Goal: Information Seeking & Learning: Learn about a topic

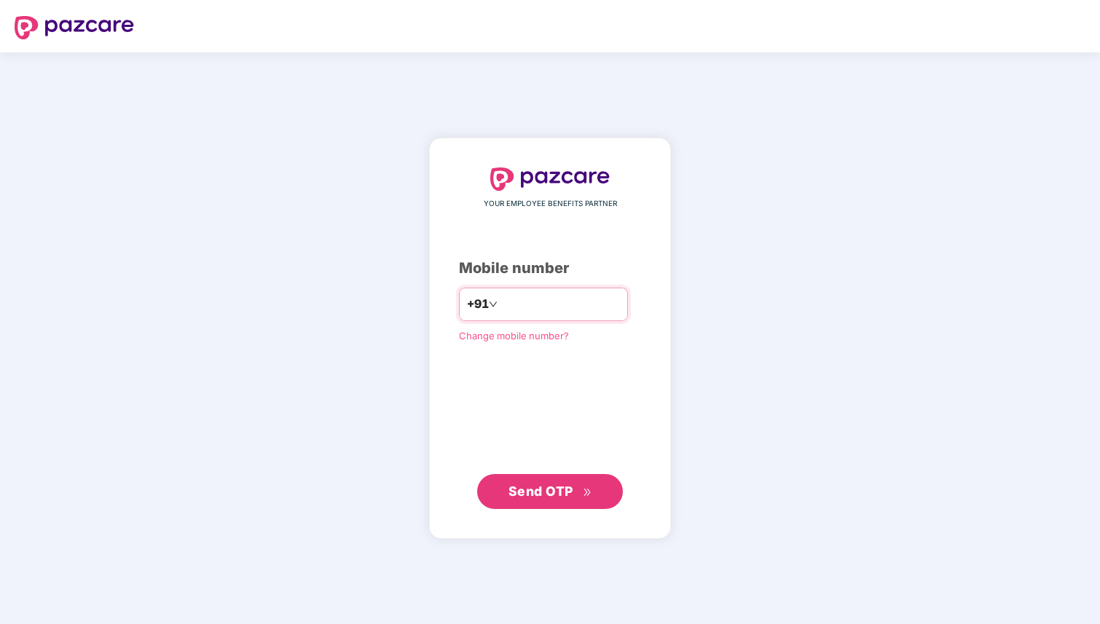
click at [529, 308] on input "number" at bounding box center [559, 304] width 119 height 23
type input "**********"
click at [556, 490] on span "Send OTP" at bounding box center [540, 491] width 65 height 15
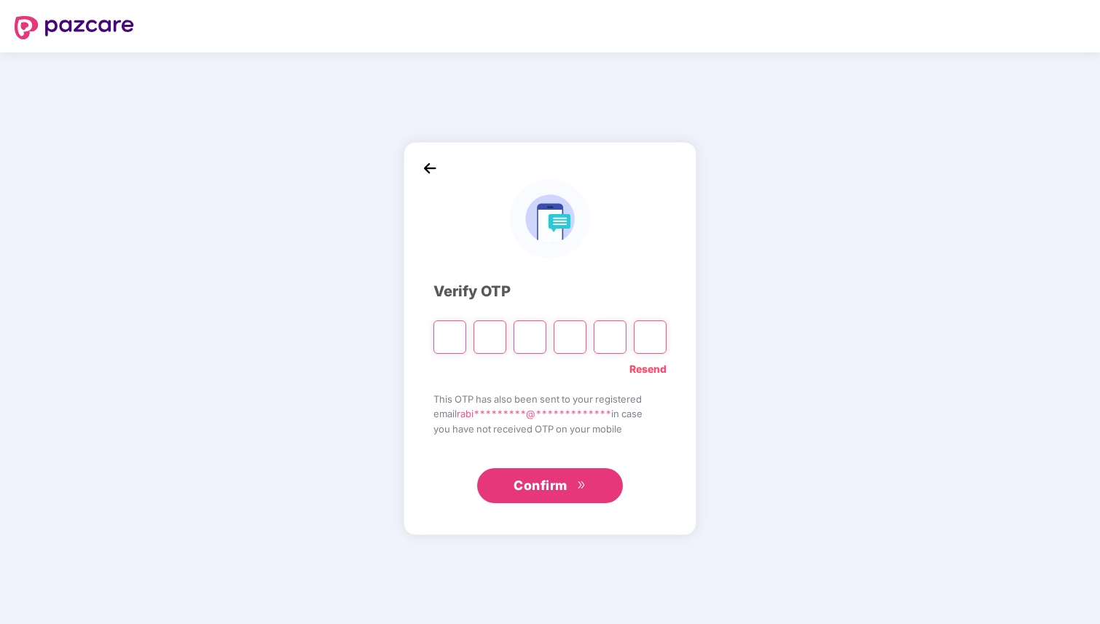
click at [452, 338] on input "Please enter verification code. Digit 1" at bounding box center [449, 337] width 33 height 34
click at [451, 344] on input "Please enter verification code. Digit 1" at bounding box center [449, 337] width 33 height 34
click at [453, 344] on input "Please enter verification code. Digit 1" at bounding box center [449, 337] width 33 height 34
type input "*"
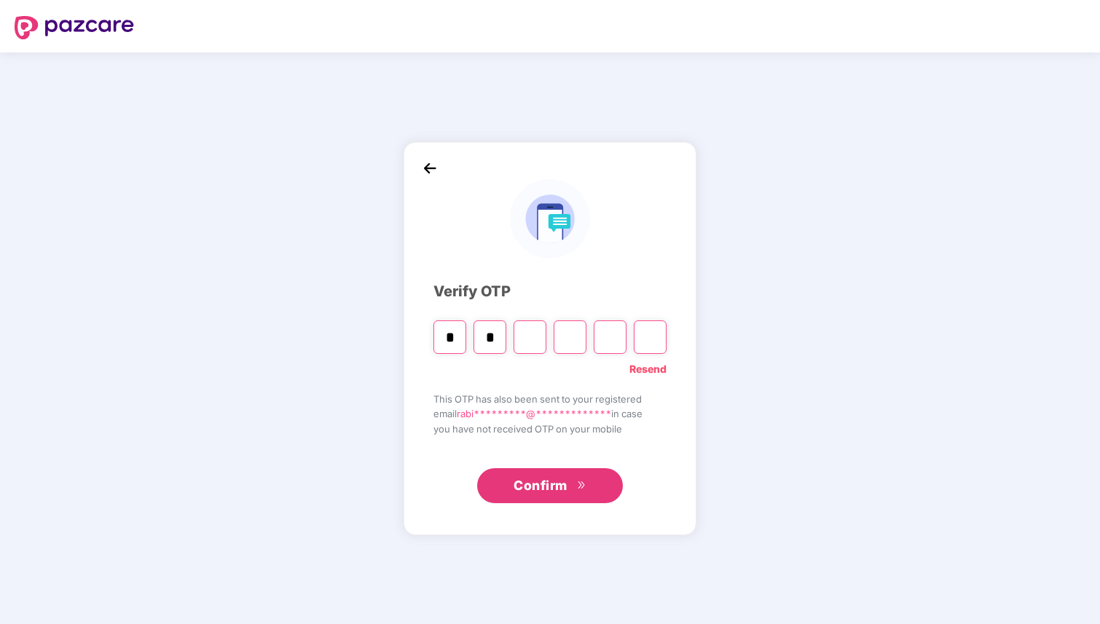
type input "*"
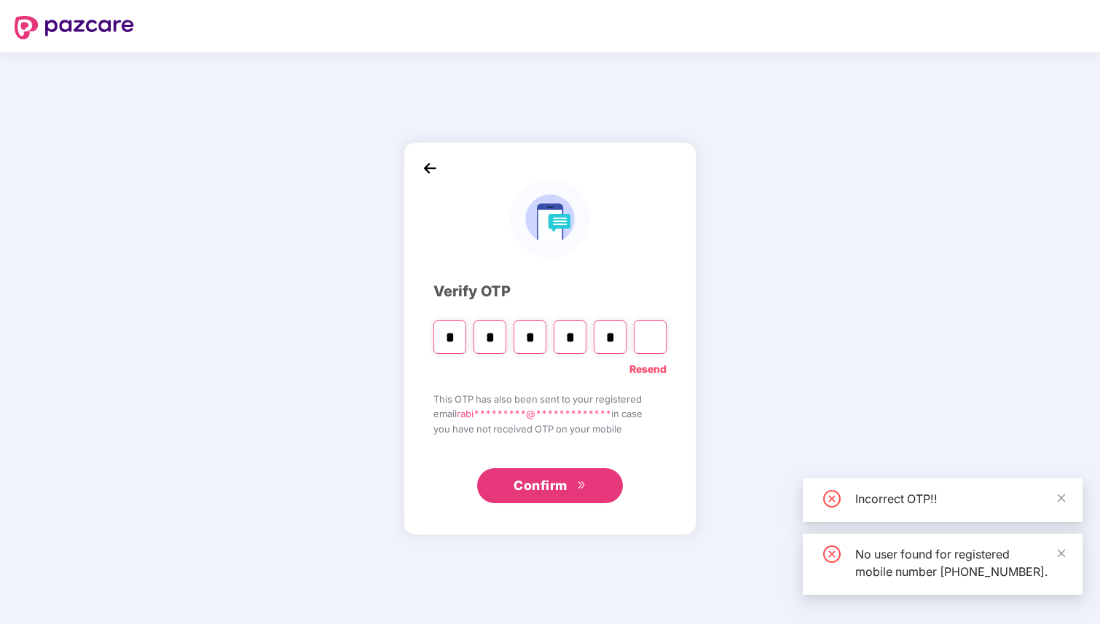
type input "*"
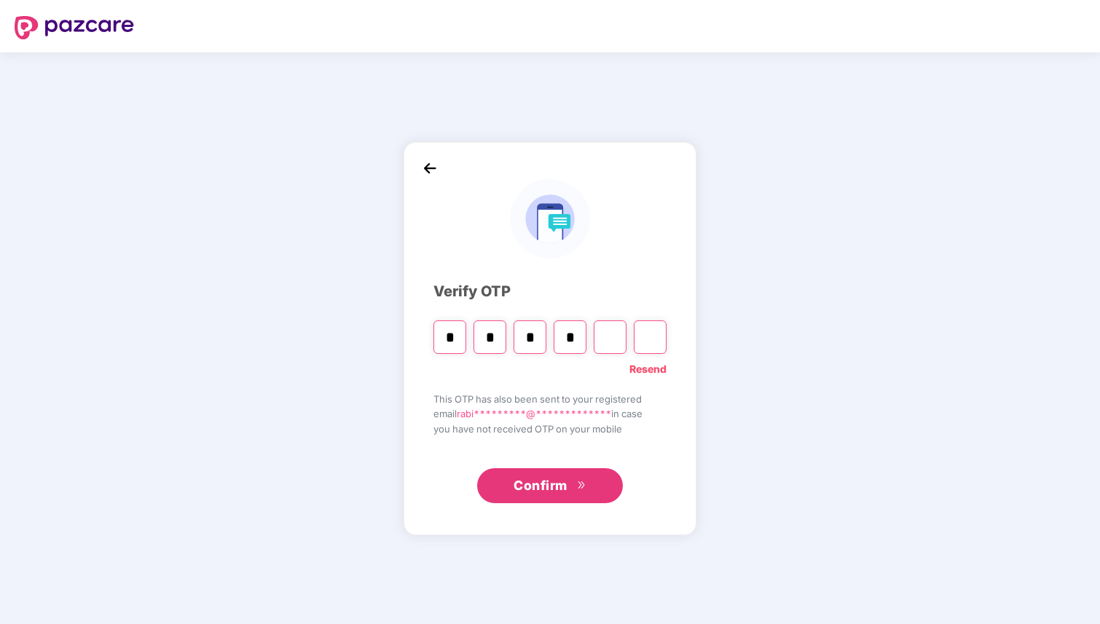
click at [607, 344] on input "Digit 5" at bounding box center [610, 337] width 33 height 34
type input "*"
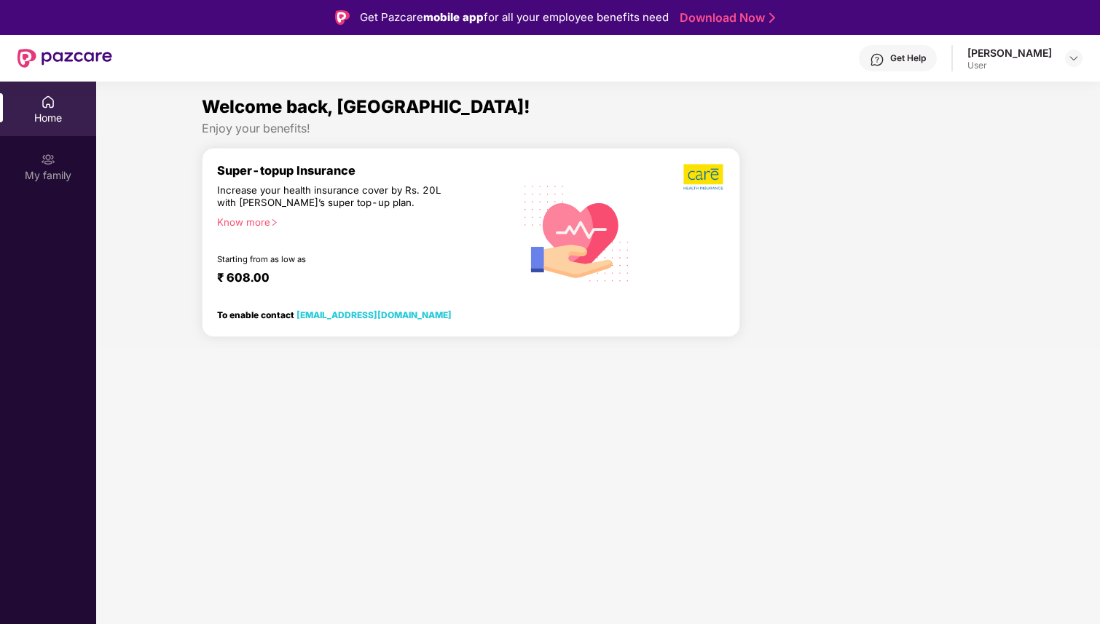
click at [432, 226] on div "Super-topup Insurance Increase your health insurance cover by Rs. 20L with [PER…" at bounding box center [365, 232] width 296 height 139
drag, startPoint x: 269, startPoint y: 197, endPoint x: 328, endPoint y: 196, distance: 59.7
click at [329, 197] on div "Increase your health insurance cover by Rs. 20L with [PERSON_NAME]’s super top-…" at bounding box center [333, 196] width 233 height 25
click at [328, 196] on div "Increase your health insurance cover by Rs. 20L with [PERSON_NAME]’s super top-…" at bounding box center [333, 196] width 233 height 25
click at [245, 220] on div "Know more" at bounding box center [361, 221] width 288 height 10
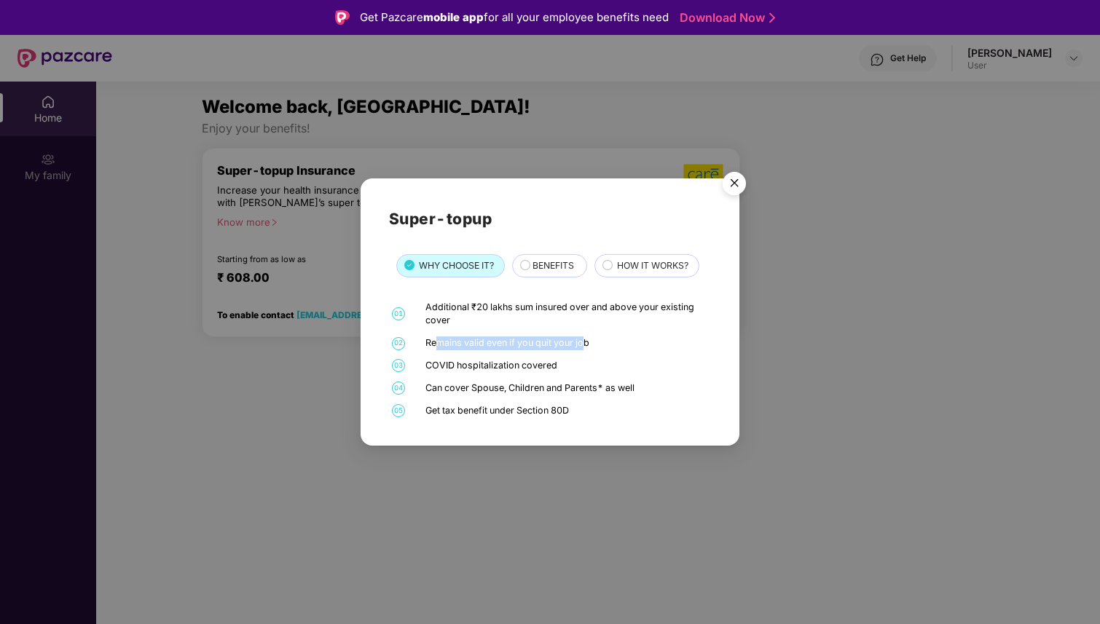
drag, startPoint x: 433, startPoint y: 343, endPoint x: 579, endPoint y: 347, distance: 146.4
click at [581, 347] on div "Remains valid even if you quit your job" at bounding box center [566, 343] width 282 height 14
click at [579, 347] on div "Remains valid even if you quit your job" at bounding box center [566, 343] width 282 height 14
drag, startPoint x: 419, startPoint y: 358, endPoint x: 559, endPoint y: 357, distance: 140.6
click at [559, 358] on div "01 Additional ₹20 lakhs sum insured over and above your existing cover 02 Remai…" at bounding box center [550, 359] width 323 height 117
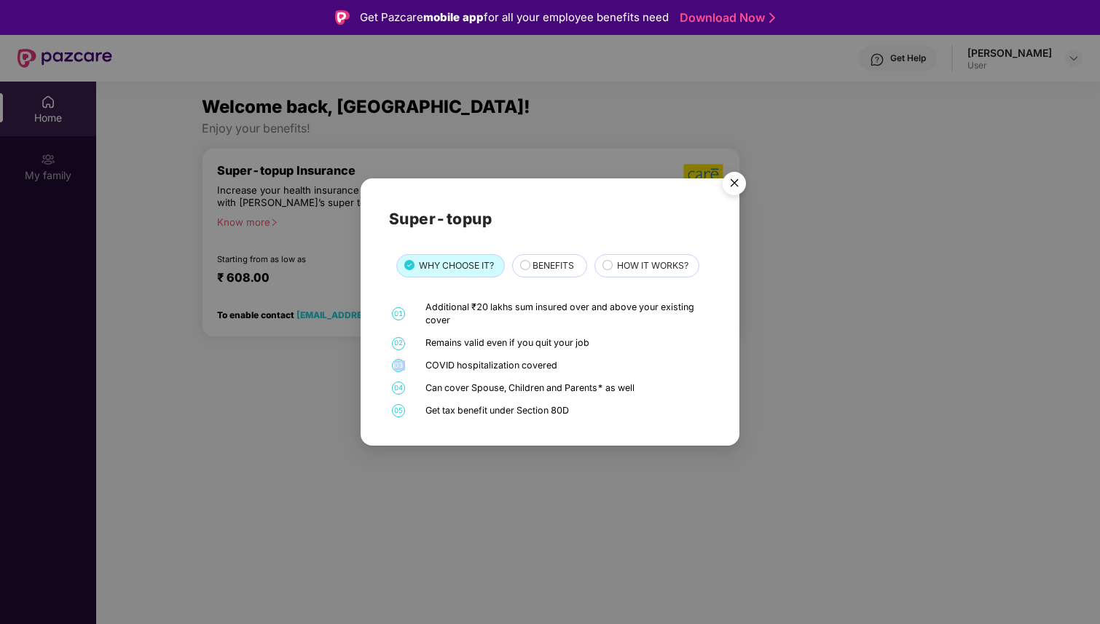
click at [545, 357] on div "01 Additional ₹20 lakhs sum insured over and above your existing cover 02 Remai…" at bounding box center [550, 359] width 323 height 117
drag, startPoint x: 419, startPoint y: 387, endPoint x: 551, endPoint y: 385, distance: 131.1
click at [551, 386] on div "04 Can cover Spouse, Children and Parents* as well" at bounding box center [550, 389] width 323 height 14
click at [548, 385] on div "Can cover Spouse, Children and Parents* as well" at bounding box center [566, 389] width 282 height 14
drag, startPoint x: 429, startPoint y: 413, endPoint x: 568, endPoint y: 415, distance: 139.1
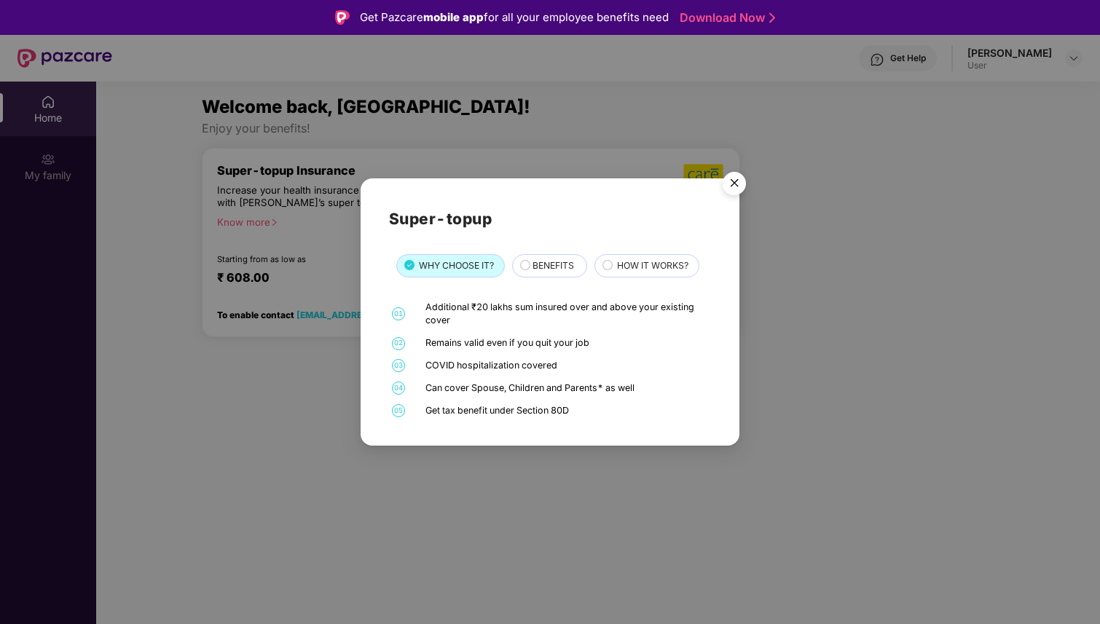
click at [569, 416] on div "Get tax benefit under Section 80D" at bounding box center [566, 411] width 282 height 14
click at [536, 260] on span "BENEFITS" at bounding box center [553, 266] width 42 height 14
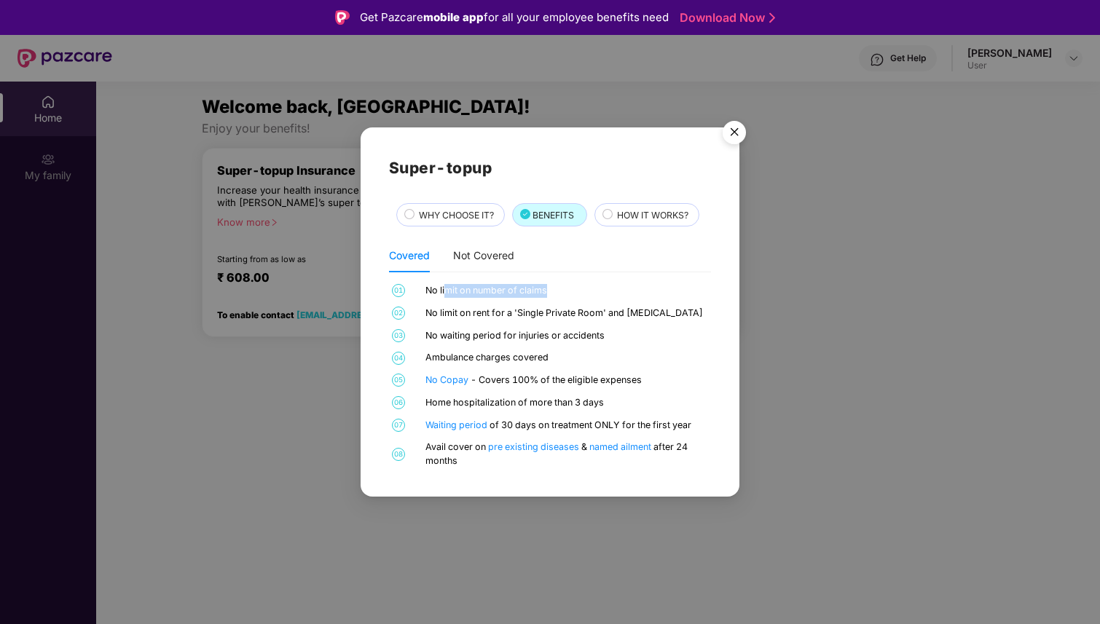
drag, startPoint x: 444, startPoint y: 295, endPoint x: 564, endPoint y: 294, distance: 119.4
click at [564, 294] on div "No limit on number of claims" at bounding box center [566, 291] width 282 height 14
drag, startPoint x: 428, startPoint y: 329, endPoint x: 605, endPoint y: 324, distance: 177.0
click at [605, 326] on div "01 No limit on number of claims 02 No limit on rent for a 'Single Private Room'…" at bounding box center [550, 376] width 323 height 184
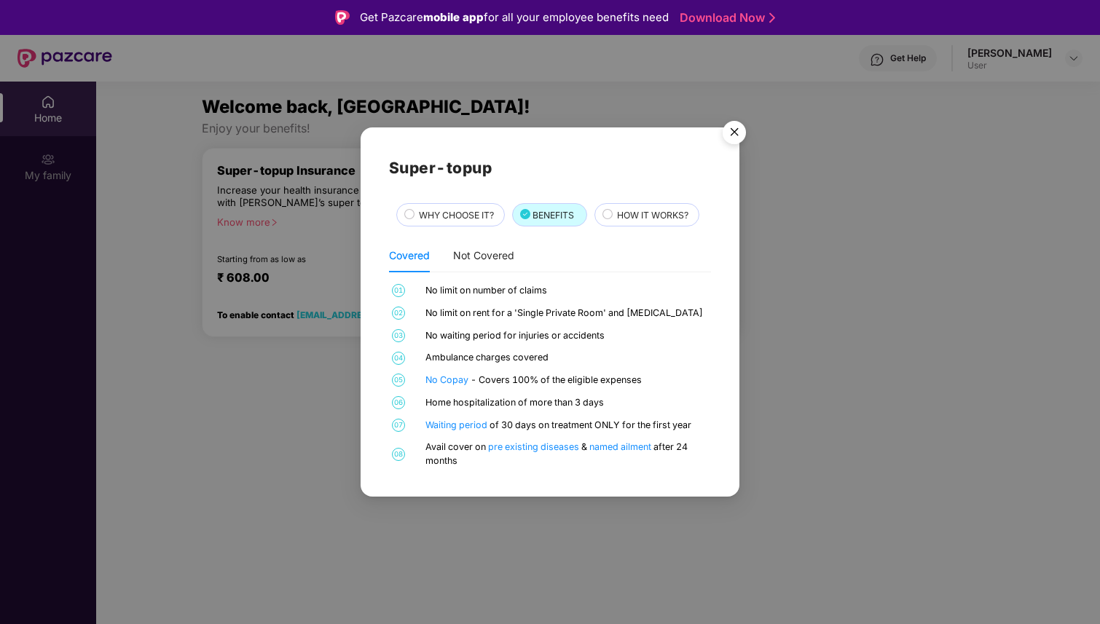
click at [605, 324] on div "01 No limit on number of claims 02 No limit on rent for a 'Single Private Room'…" at bounding box center [550, 376] width 323 height 184
drag, startPoint x: 428, startPoint y: 355, endPoint x: 583, endPoint y: 358, distance: 155.1
click at [583, 358] on div "Ambulance charges covered" at bounding box center [566, 358] width 282 height 14
click at [566, 368] on div "01 No limit on number of claims 02 No limit on rent for a 'Single Private Room'…" at bounding box center [550, 376] width 323 height 184
click at [645, 223] on div "HOW IT WORKS?" at bounding box center [651, 216] width 82 height 16
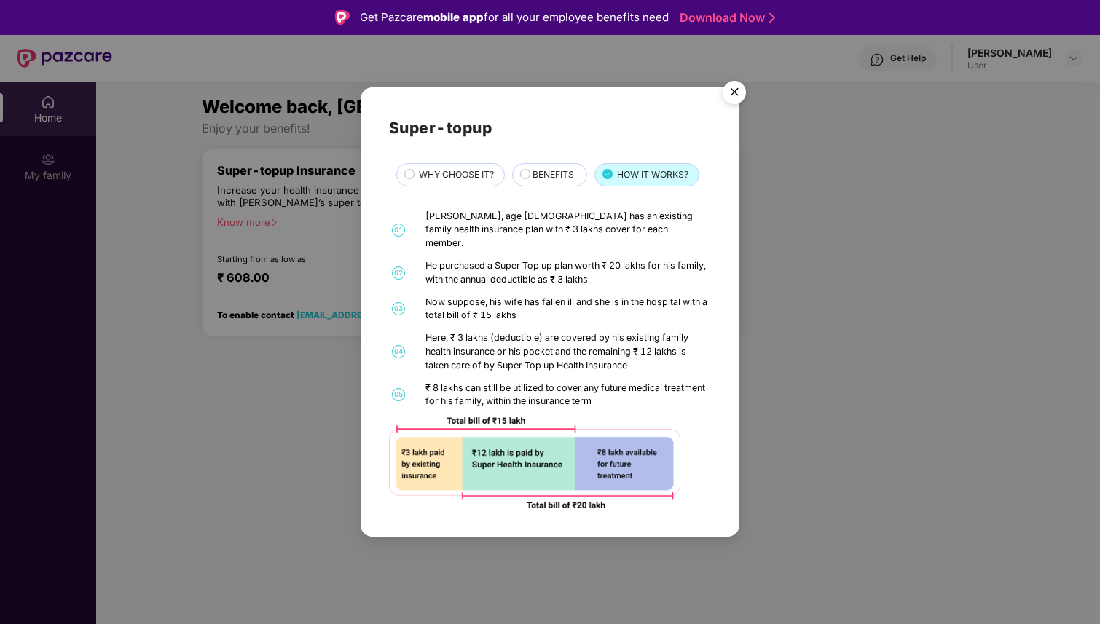
scroll to position [82, 0]
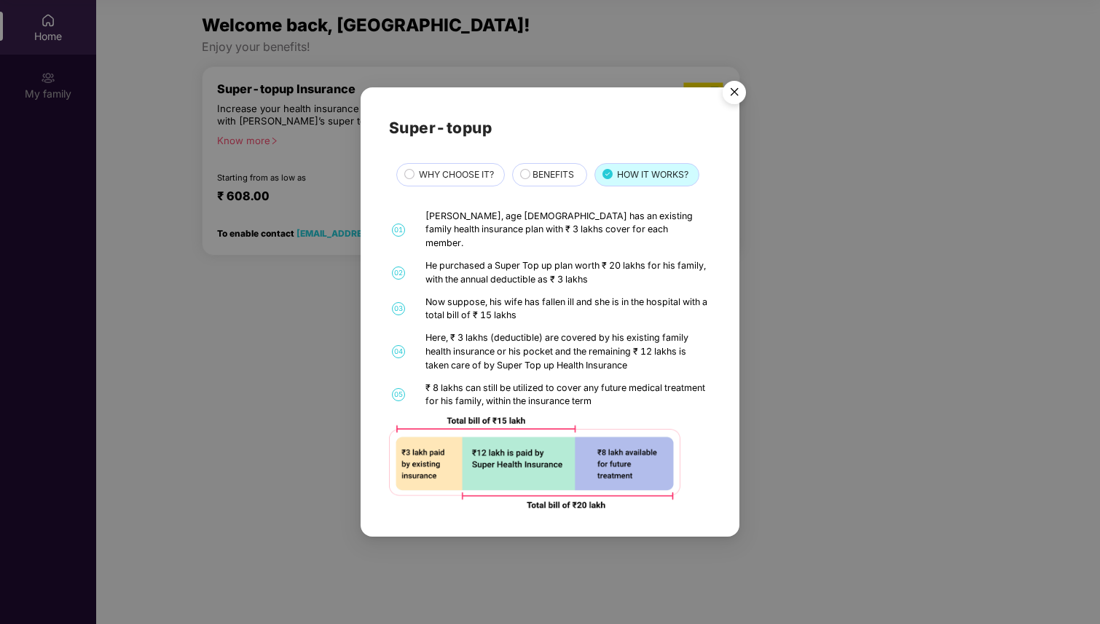
click at [733, 103] on img "Close" at bounding box center [734, 94] width 41 height 41
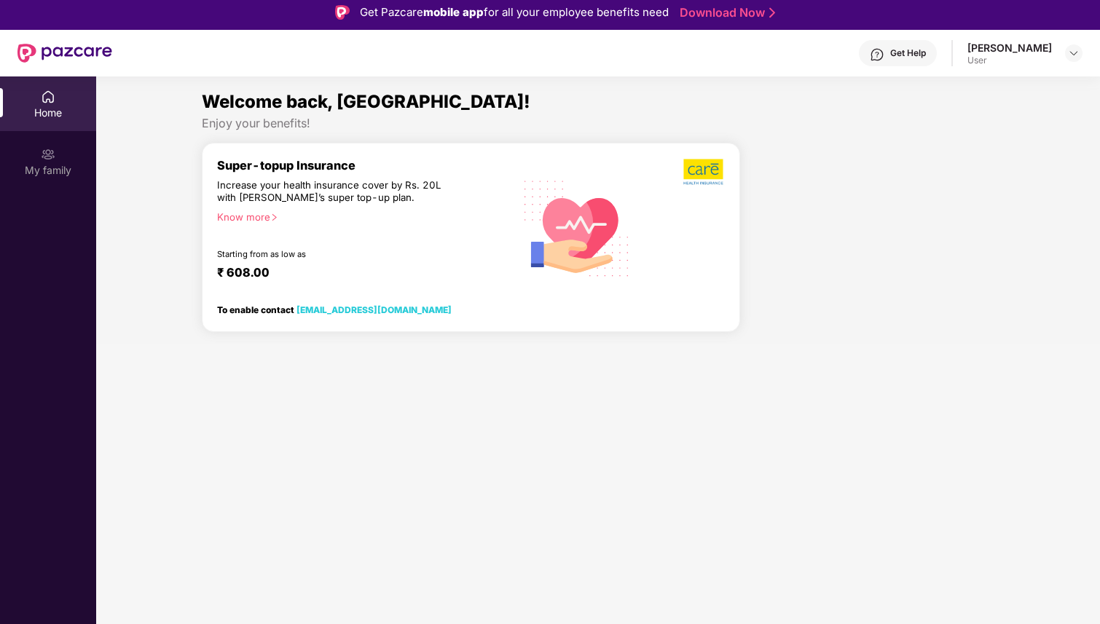
scroll to position [0, 0]
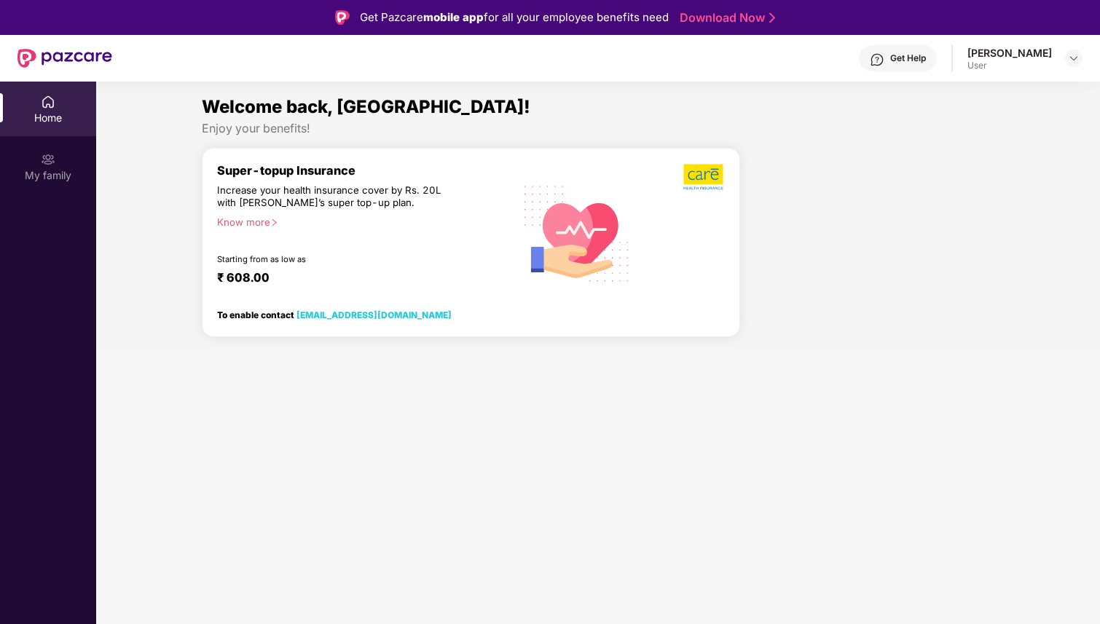
click at [274, 258] on div "Starting from as low as" at bounding box center [334, 259] width 235 height 10
click at [1076, 60] on img at bounding box center [1074, 58] width 12 height 12
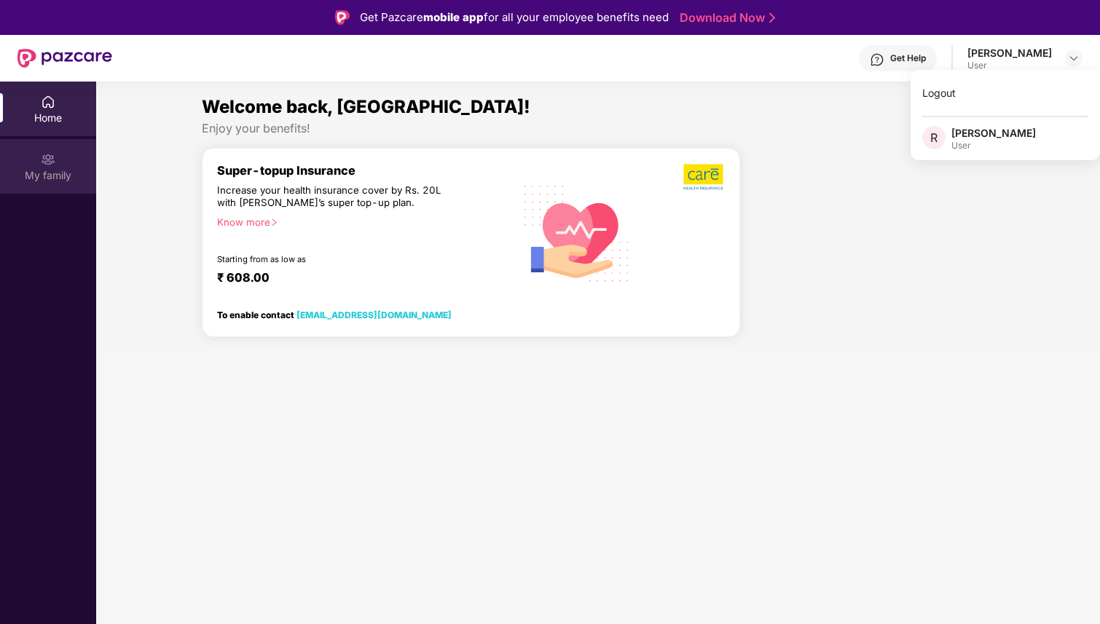
click at [48, 168] on div "My family" at bounding box center [48, 175] width 96 height 15
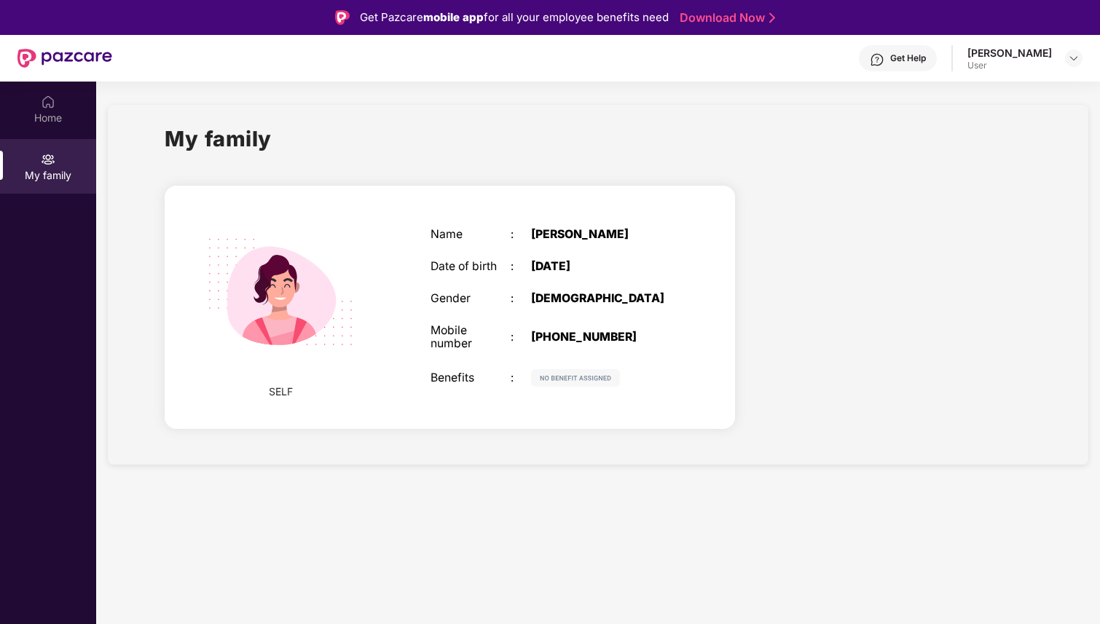
click at [79, 58] on img at bounding box center [64, 58] width 95 height 19
click at [49, 111] on div "Home" at bounding box center [48, 118] width 96 height 15
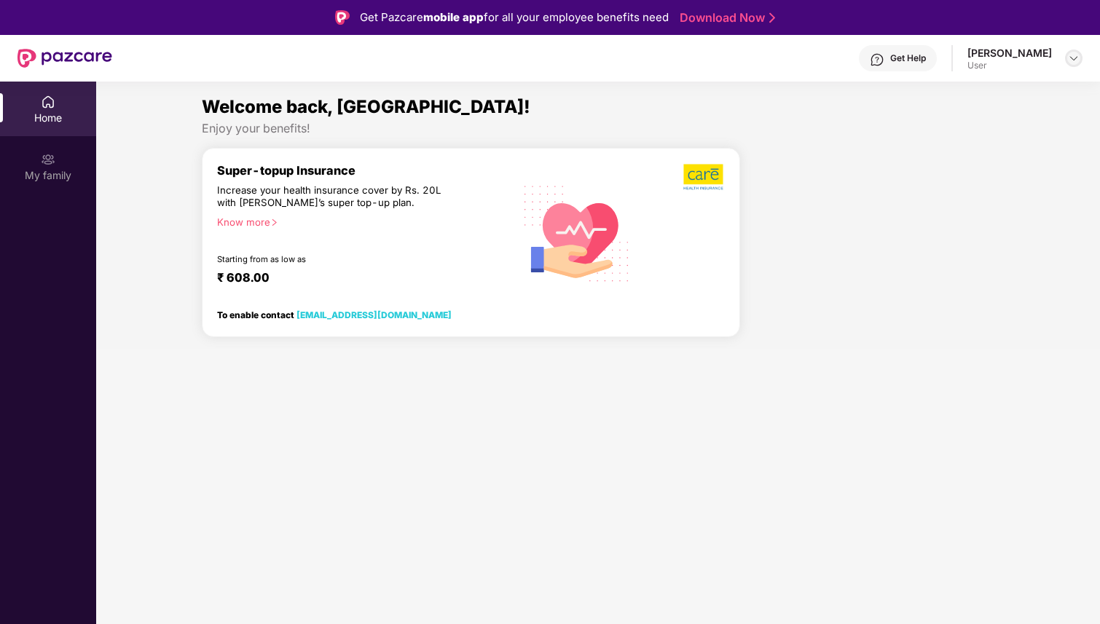
click at [1073, 53] on img at bounding box center [1074, 58] width 12 height 12
click at [997, 137] on div "[PERSON_NAME]" at bounding box center [993, 133] width 84 height 14
click at [44, 103] on img at bounding box center [48, 102] width 15 height 15
